Goal: Task Accomplishment & Management: Manage account settings

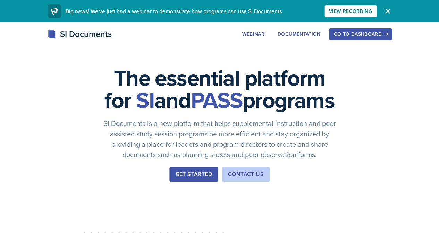
click at [361, 38] on button "Go to Dashboard" at bounding box center [360, 34] width 62 height 12
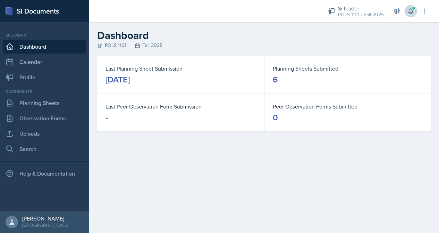
click at [411, 17] on button at bounding box center [411, 11] width 12 height 12
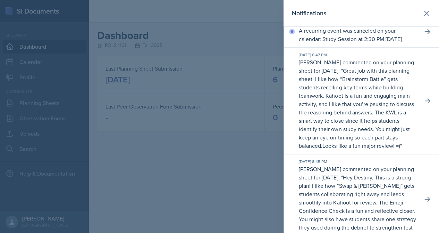
scroll to position [45, 0]
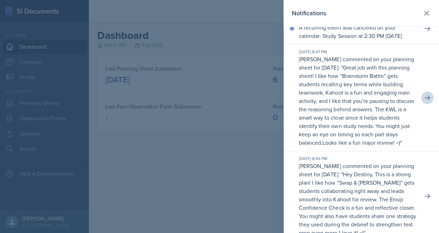
click at [427, 101] on icon at bounding box center [427, 97] width 7 height 7
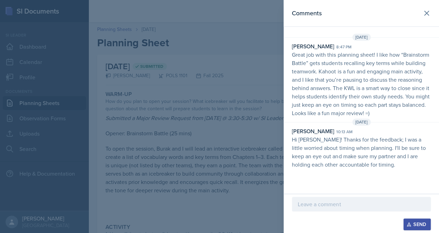
click at [426, 9] on icon at bounding box center [427, 13] width 8 height 8
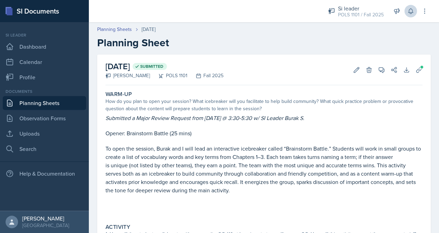
click at [409, 8] on icon at bounding box center [410, 11] width 7 height 7
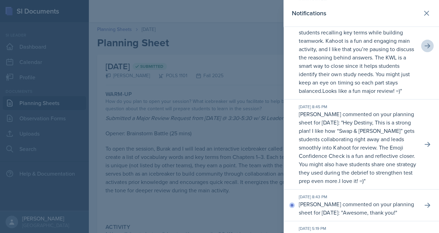
scroll to position [99, 0]
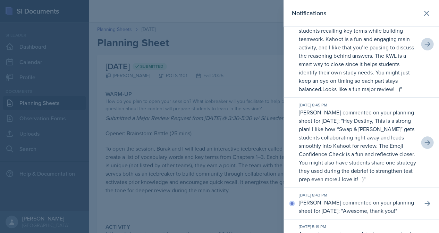
click at [425, 146] on icon at bounding box center [427, 142] width 7 height 7
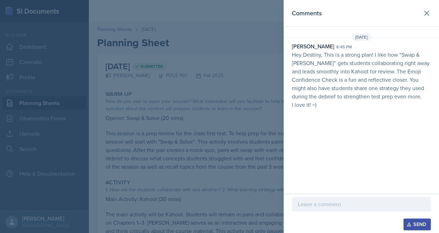
click at [391, 210] on div at bounding box center [361, 204] width 139 height 15
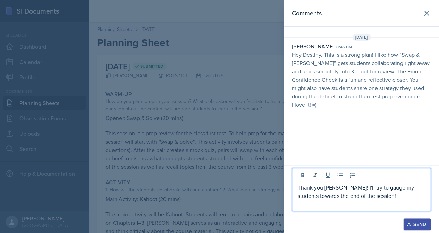
click at [419, 224] on div "Send" at bounding box center [417, 224] width 18 height 6
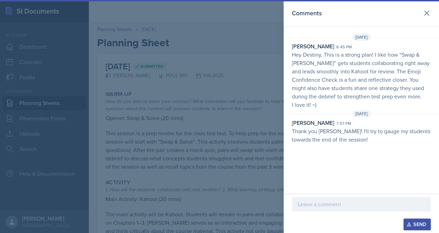
scroll to position [16, 0]
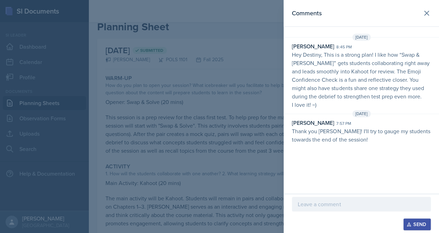
click at [276, 69] on div at bounding box center [219, 116] width 439 height 233
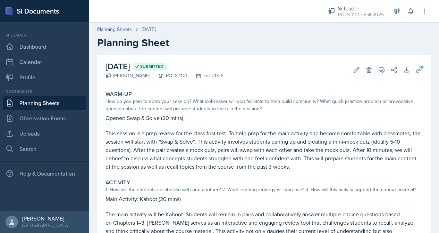
scroll to position [0, 0]
click at [412, 12] on icon at bounding box center [410, 11] width 5 height 5
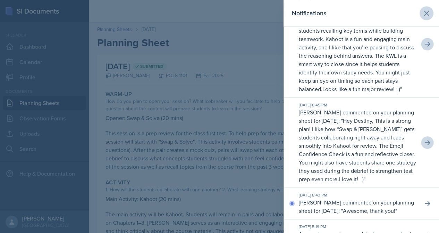
click at [426, 14] on icon at bounding box center [427, 13] width 4 height 4
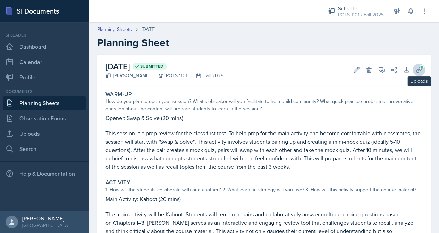
click at [417, 65] on button "Uploads" at bounding box center [419, 70] width 12 height 12
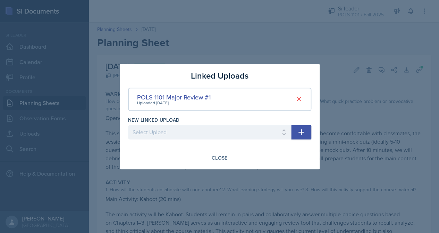
click at [405, 42] on div at bounding box center [219, 116] width 439 height 233
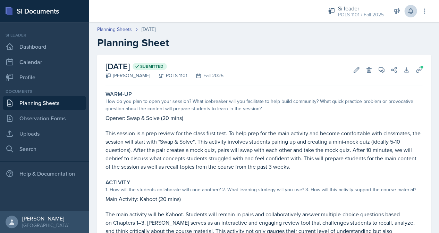
click at [411, 9] on icon at bounding box center [410, 11] width 7 height 7
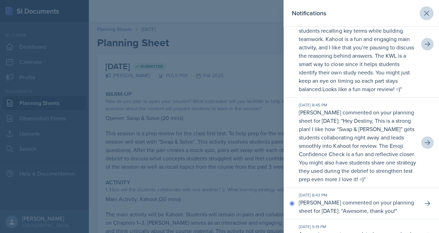
click at [424, 14] on icon at bounding box center [427, 13] width 8 height 8
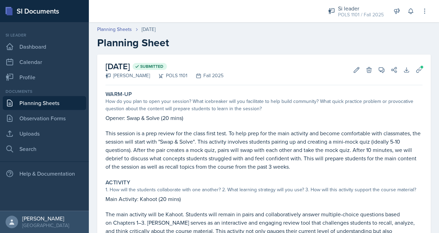
click at [255, 120] on p "Opener: Swap & Solve (20 mins)" at bounding box center [264, 118] width 317 height 8
click at [417, 72] on icon at bounding box center [419, 69] width 7 height 7
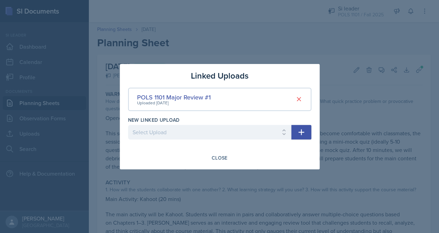
click at [409, 51] on div at bounding box center [219, 116] width 439 height 233
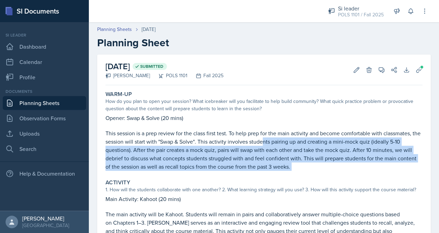
drag, startPoint x: 262, startPoint y: 140, endPoint x: 263, endPoint y: 157, distance: 17.4
click at [268, 169] on div "Warm-Up How do you plan to open your session? What icebreaker will you facilita…" at bounding box center [264, 130] width 323 height 85
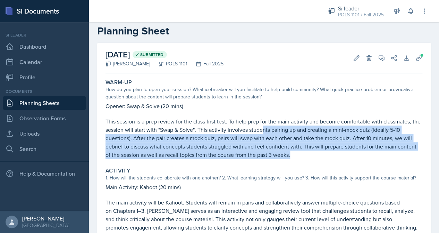
scroll to position [10, 0]
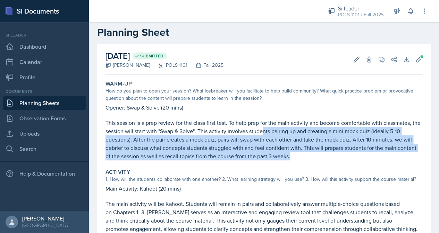
click at [76, 104] on link "Planning Sheets" at bounding box center [44, 103] width 83 height 14
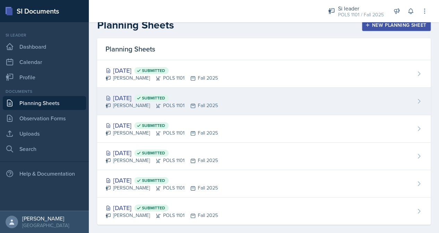
click at [155, 101] on div "Sep 3rd, 2025 Submitted" at bounding box center [162, 97] width 112 height 9
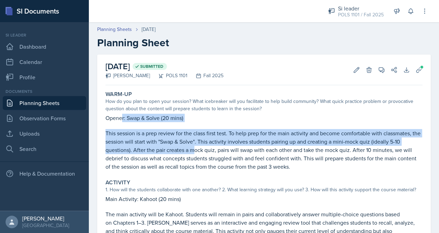
drag, startPoint x: 123, startPoint y: 119, endPoint x: 189, endPoint y: 145, distance: 70.5
click at [192, 145] on div "Opener: Swap & Solve (20 mins) This session is a prep review for the class firs…" at bounding box center [264, 142] width 317 height 57
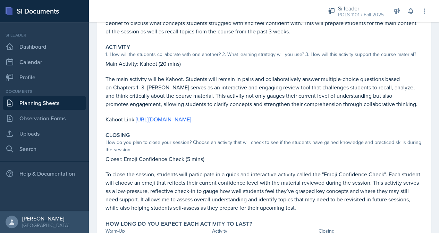
scroll to position [145, 0]
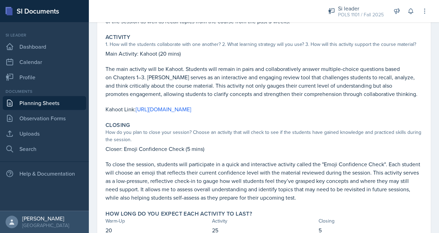
click at [66, 102] on link "Planning Sheets" at bounding box center [44, 103] width 83 height 14
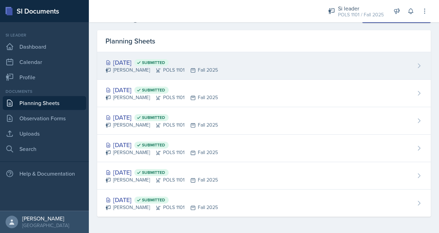
click at [152, 58] on div "Sep 4th, 2025 Submitted" at bounding box center [162, 62] width 112 height 9
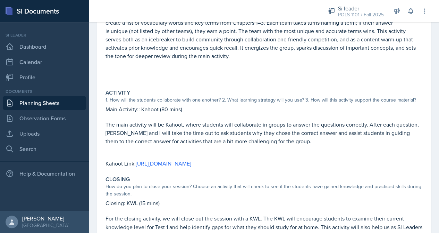
scroll to position [65, 0]
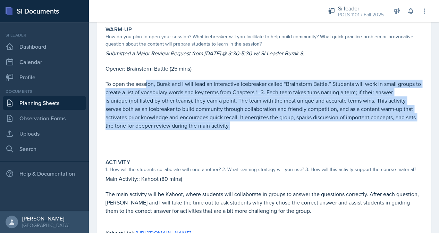
drag, startPoint x: 146, startPoint y: 80, endPoint x: 236, endPoint y: 118, distance: 97.7
click at [236, 119] on p "To open the session, Burak and I will lead an interactive icebreaker called “Br…" at bounding box center [264, 105] width 317 height 50
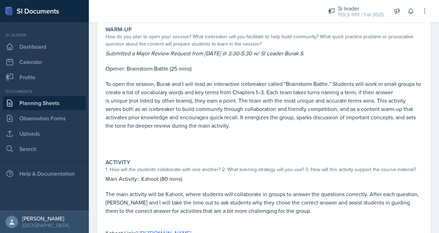
click at [304, 77] on p at bounding box center [264, 76] width 317 height 7
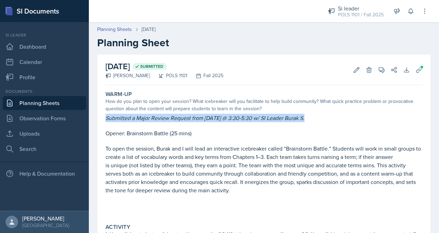
drag, startPoint x: 287, startPoint y: 112, endPoint x: 309, endPoint y: 124, distance: 24.2
click at [309, 124] on div "Warm-Up How do you plan to open your session? What icebreaker will you facilita…" at bounding box center [264, 153] width 323 height 130
click at [307, 118] on p "Submitted a Major Review Request from [DATE] @ 3:30-5:30 w/ SI Leader Burak S." at bounding box center [264, 118] width 317 height 8
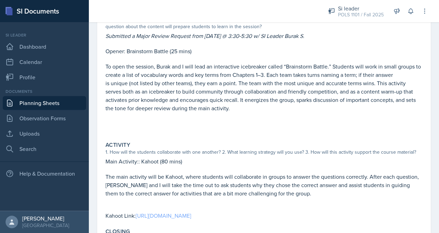
scroll to position [79, 0]
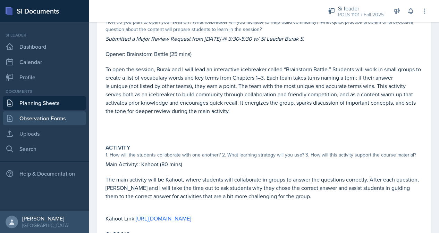
click at [65, 111] on link "Observation Forms" at bounding box center [44, 118] width 83 height 14
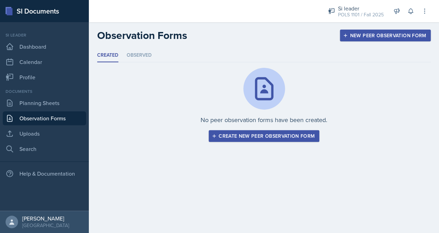
click at [70, 86] on nav "Si leader Dashboard Calendar Profile Documents Planning Sheets Observation Form…" at bounding box center [44, 116] width 89 height 188
click at [70, 81] on link "Profile" at bounding box center [44, 77] width 83 height 14
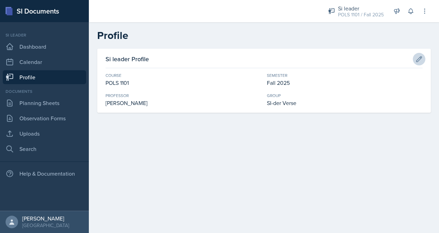
click at [420, 56] on icon at bounding box center [419, 58] width 5 height 5
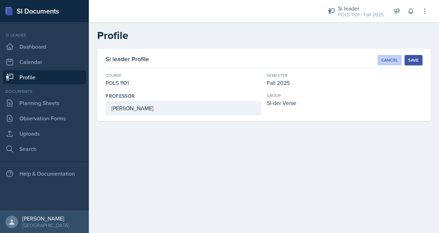
click at [395, 57] on div "Cancel" at bounding box center [389, 60] width 17 height 6
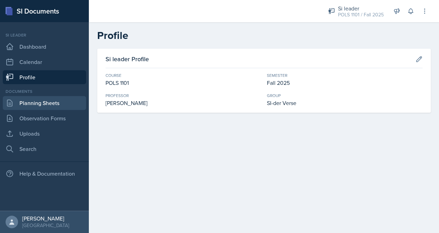
click at [41, 97] on link "Planning Sheets" at bounding box center [44, 103] width 83 height 14
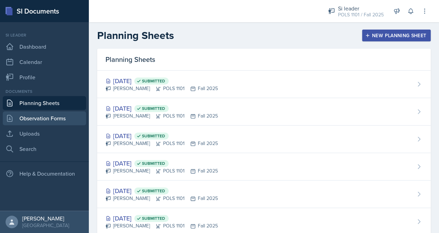
click at [60, 122] on link "Observation Forms" at bounding box center [44, 118] width 83 height 14
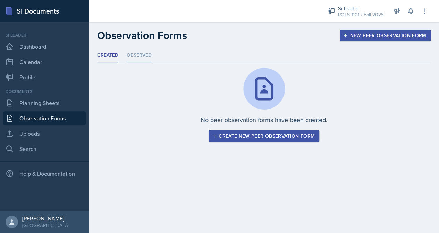
click at [135, 56] on li "Observed" at bounding box center [139, 56] width 25 height 14
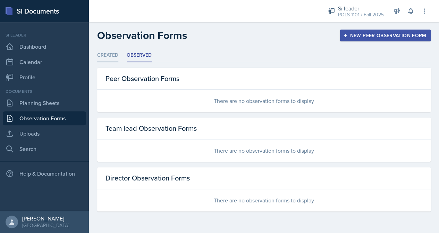
click at [114, 59] on li "Created" at bounding box center [107, 56] width 21 height 14
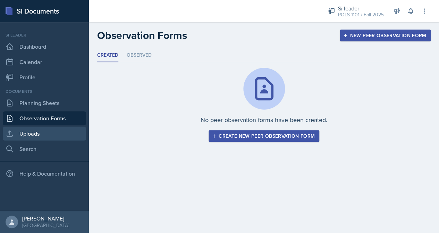
click at [49, 134] on link "Uploads" at bounding box center [44, 133] width 83 height 14
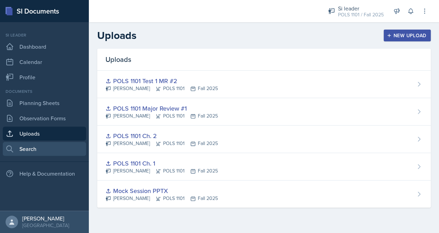
click at [49, 149] on link "Search" at bounding box center [44, 149] width 83 height 14
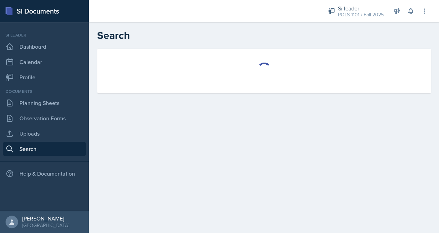
select select "all"
select select "1"
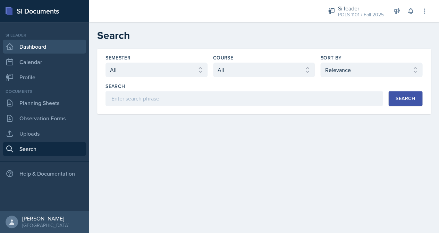
click at [69, 46] on link "Dashboard" at bounding box center [44, 47] width 83 height 14
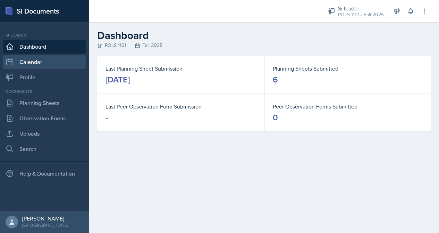
click at [69, 65] on link "Calendar" at bounding box center [44, 62] width 83 height 14
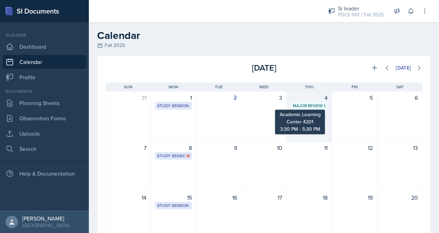
click at [312, 104] on div "Major Review Session" at bounding box center [309, 105] width 32 height 6
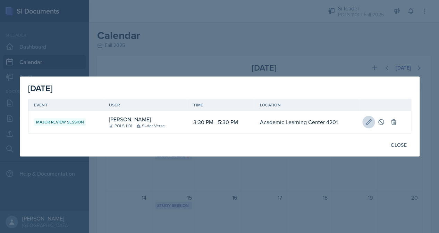
click at [369, 122] on icon at bounding box center [368, 121] width 5 height 5
type input "[DATE]"
select select "3"
select select "30"
select select "PM"
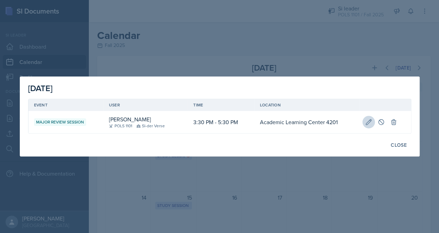
select select "5"
select select "30"
select select "PM"
type input "Academic Learning Center 4201"
select select "66bb7cbf-e419-488b-a7ef-f63bc5f9ed04"
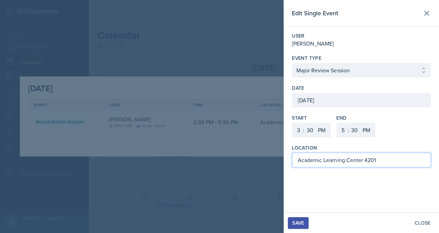
click at [324, 161] on input "Academic Learning Center 4201" at bounding box center [361, 159] width 139 height 15
drag, startPoint x: 327, startPoint y: 174, endPoint x: 324, endPoint y: 162, distance: 12.5
click at [327, 174] on div "Edit Single Event User [PERSON_NAME] Event Type Select Event Type Study Session…" at bounding box center [362, 106] width 156 height 212
click at [244, 153] on div at bounding box center [219, 116] width 439 height 233
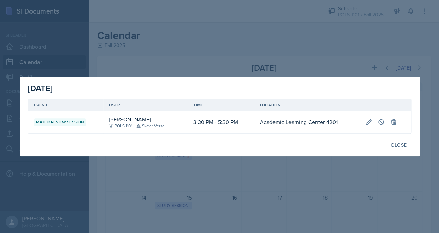
click at [400, 150] on div "[DATE] Event User Time Location Major Review Session [PERSON_NAME] POLS 1101 SI…" at bounding box center [220, 116] width 400 height 80
click at [398, 148] on button "Close" at bounding box center [398, 145] width 25 height 12
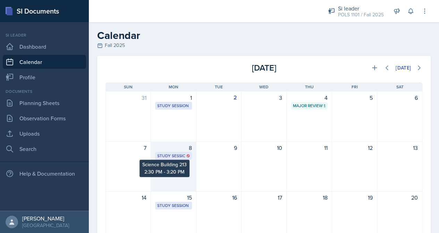
click at [189, 156] on icon at bounding box center [187, 155] width 3 height 3
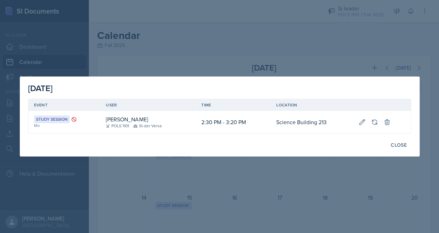
click at [233, 165] on div at bounding box center [219, 116] width 439 height 233
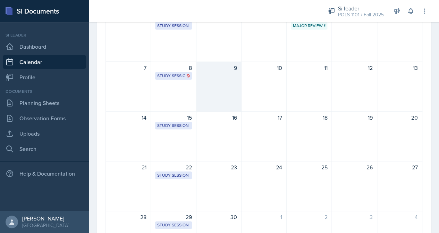
scroll to position [31, 0]
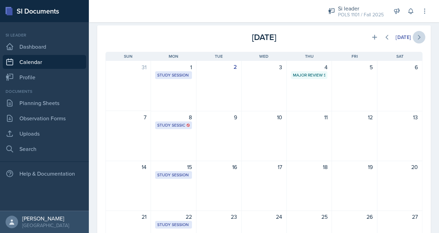
click at [422, 38] on button at bounding box center [419, 37] width 12 height 12
